Goal: Task Accomplishment & Management: Complete application form

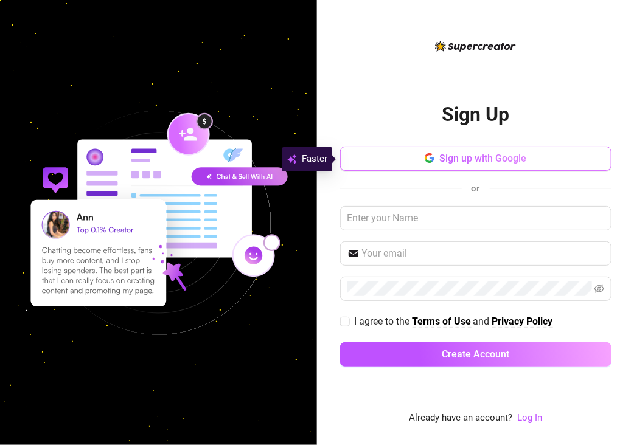
click at [478, 166] on button "Sign up with Google" at bounding box center [475, 159] width 271 height 24
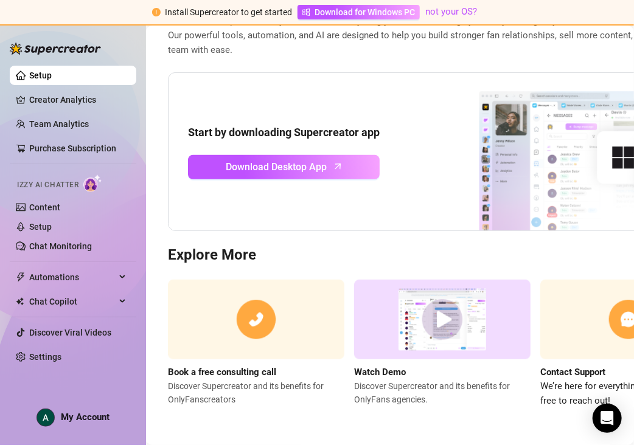
scroll to position [90, 0]
